Goal: Find contact information: Obtain details needed to contact an individual or organization

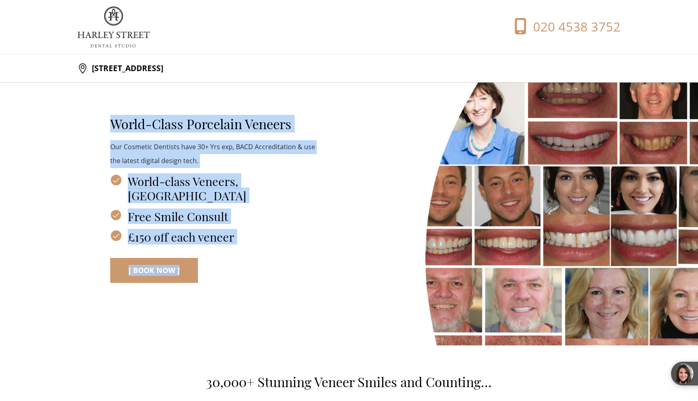
drag, startPoint x: 292, startPoint y: 239, endPoint x: 130, endPoint y: 94, distance: 217.5
click at [130, 94] on div "World-Class Porcelain Veneers Our Cosmetic Dentists have 30+ Yrs exp, BACD Accr…" at bounding box center [349, 192] width 543 height 220
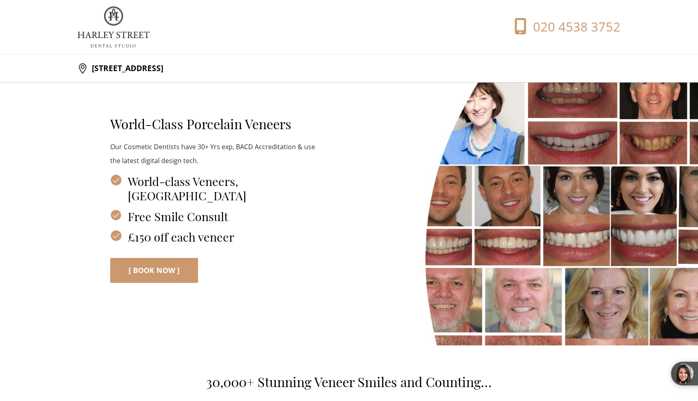
click at [161, 84] on div "World-Class Porcelain Veneers Our Cosmetic Dentists have 30+ Yrs exp, BACD Accr…" at bounding box center [349, 192] width 543 height 220
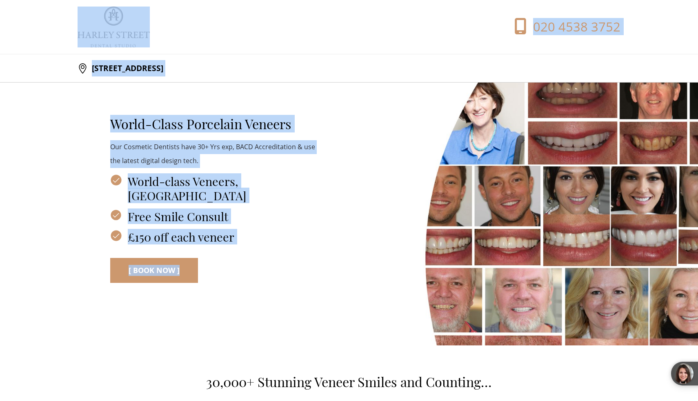
drag, startPoint x: 67, startPoint y: 20, endPoint x: 352, endPoint y: 312, distance: 408.1
drag, startPoint x: 326, startPoint y: 302, endPoint x: 84, endPoint y: 37, distance: 359.3
click at [434, 77] on section "[STREET_ADDRESS]" at bounding box center [349, 68] width 698 height 28
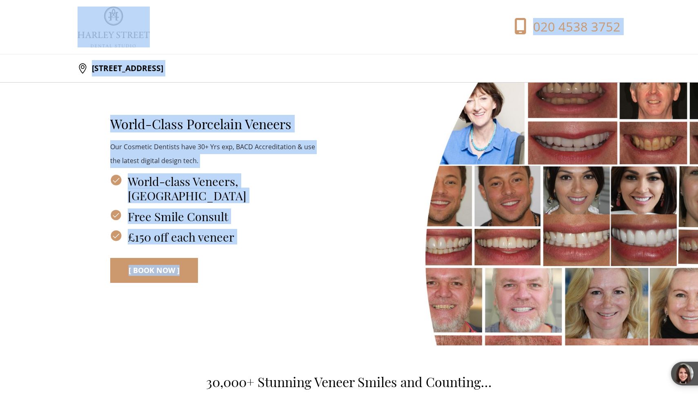
drag, startPoint x: 337, startPoint y: 242, endPoint x: 47, endPoint y: -10, distance: 384.4
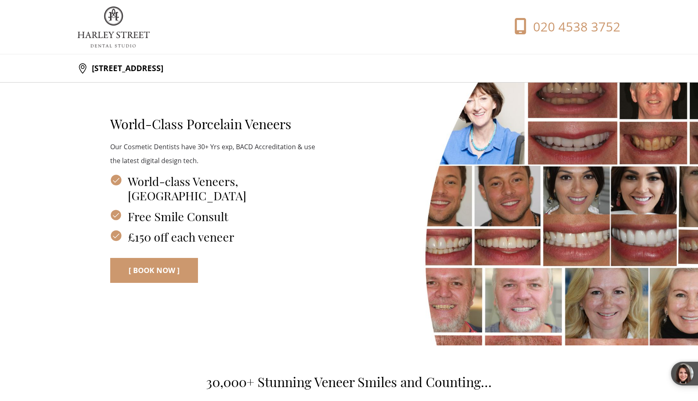
click at [299, 47] on div at bounding box center [214, 27] width 272 height 41
